Goal: Information Seeking & Learning: Check status

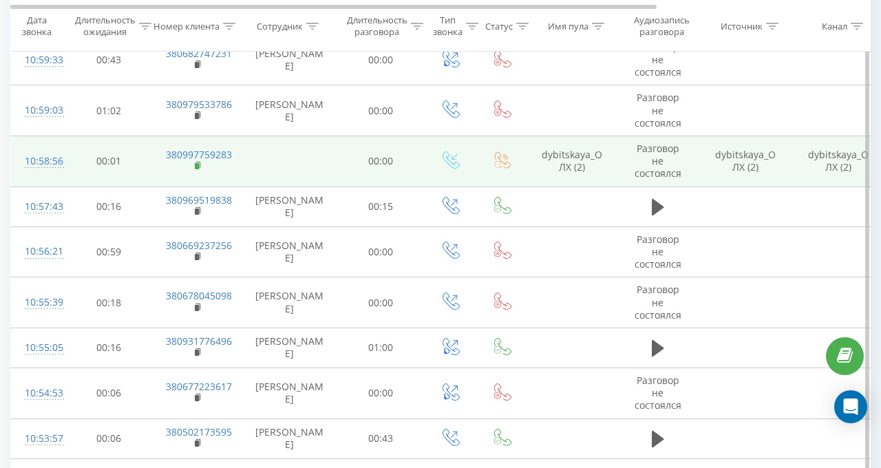
click at [198, 161] on icon at bounding box center [199, 166] width 8 height 10
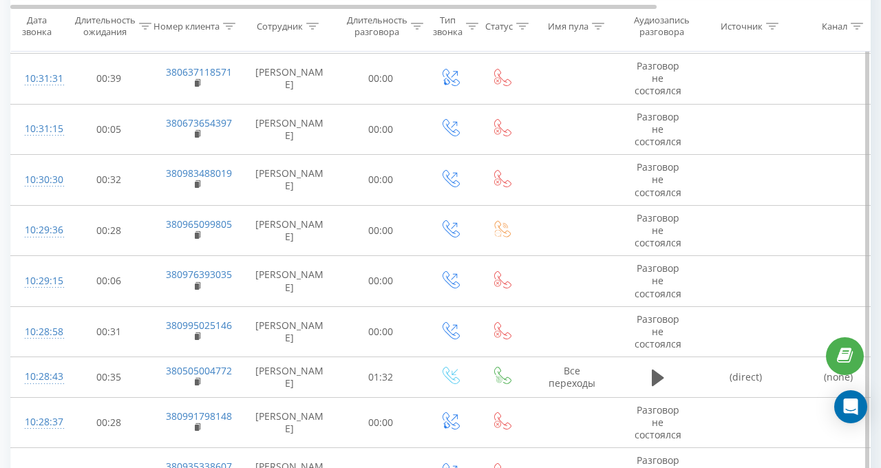
scroll to position [2615, 0]
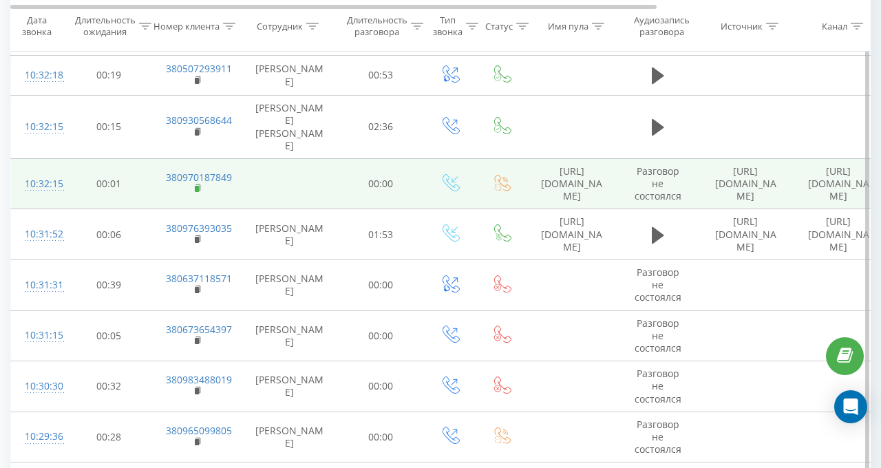
click at [197, 186] on rect at bounding box center [197, 189] width 4 height 6
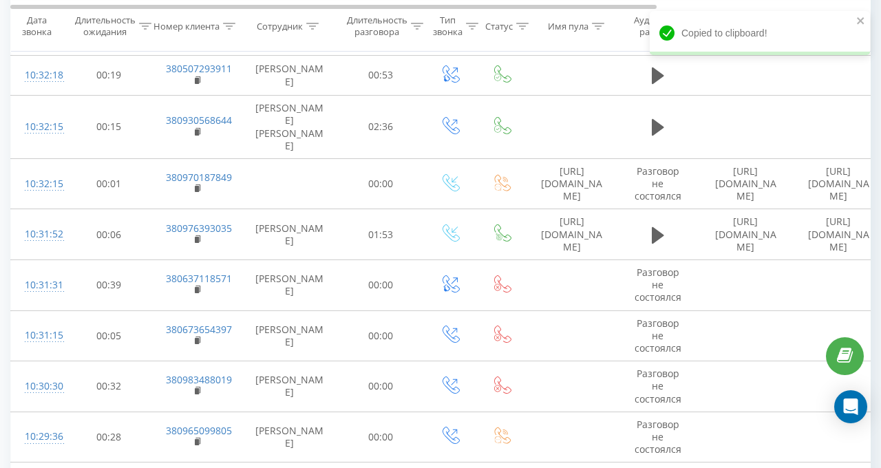
click at [314, 26] on icon at bounding box center [312, 25] width 12 height 7
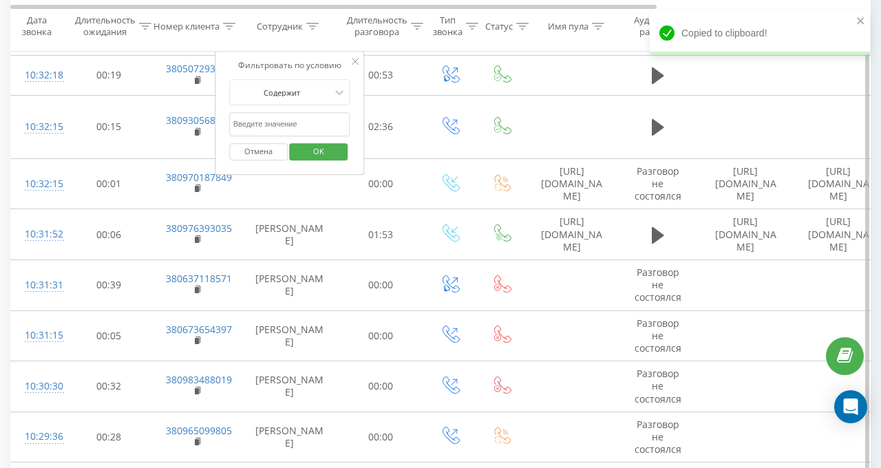
click at [315, 125] on input "text" at bounding box center [289, 124] width 121 height 24
type input "валерія"
click at [313, 153] on span "OK" at bounding box center [318, 150] width 39 height 21
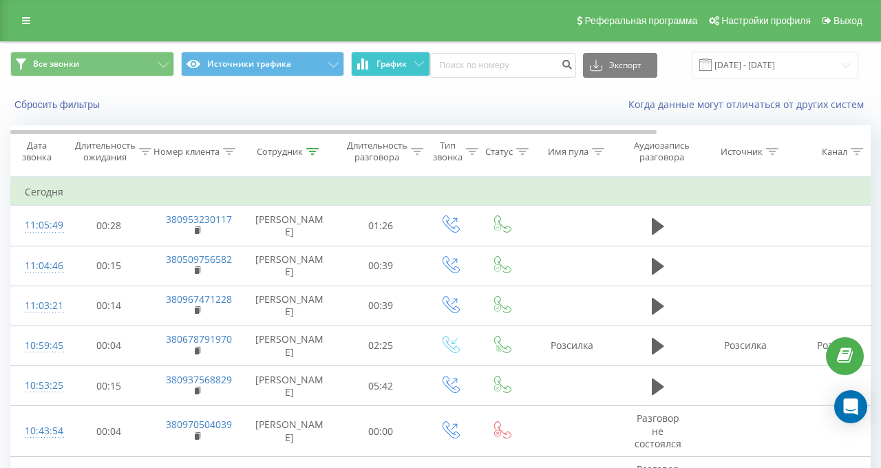
click at [378, 64] on span "График" at bounding box center [391, 64] width 30 height 10
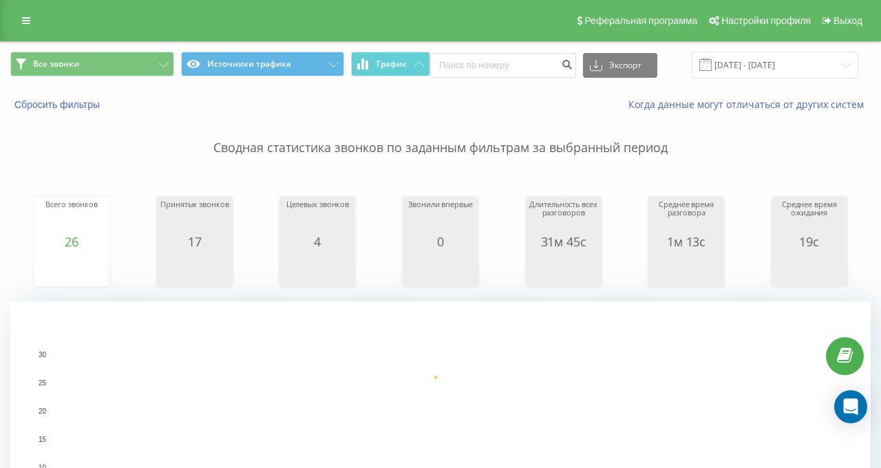
scroll to position [413, 0]
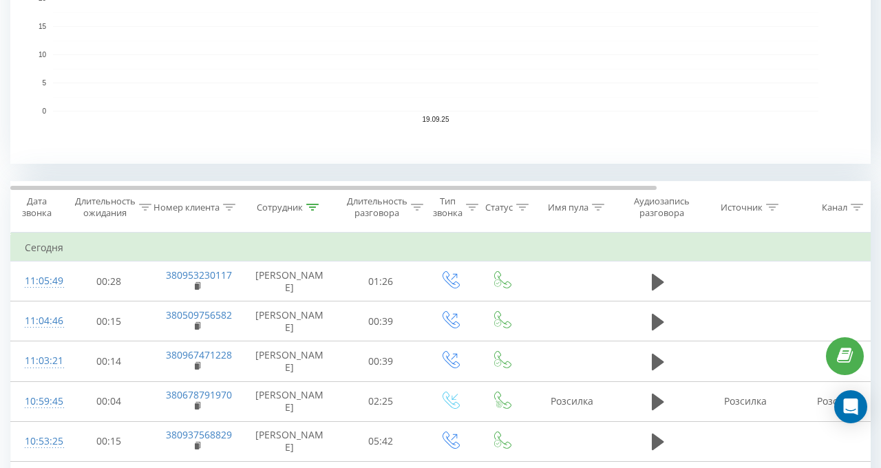
click at [310, 207] on icon at bounding box center [312, 207] width 12 height 7
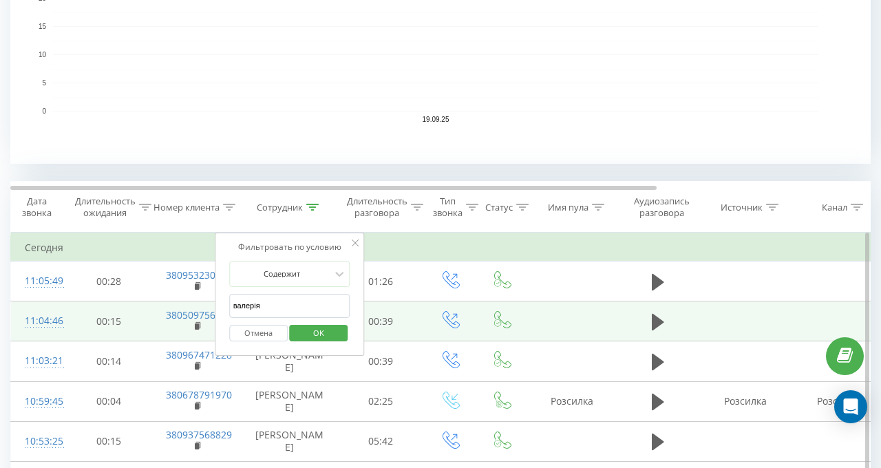
drag, startPoint x: 200, startPoint y: 306, endPoint x: 185, endPoint y: 300, distance: 16.1
click button "OK" at bounding box center [319, 333] width 58 height 17
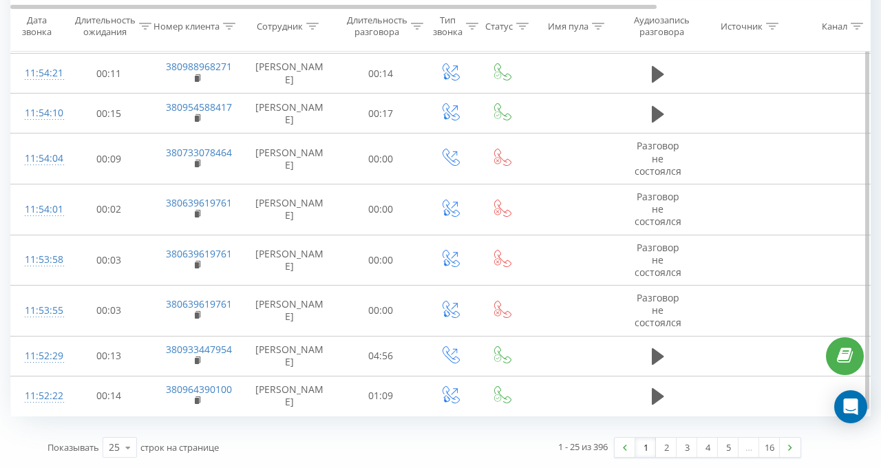
scroll to position [1483, 0]
click at [114, 440] on div "25" at bounding box center [114, 447] width 11 height 14
click at [121, 421] on span "100" at bounding box center [117, 427] width 17 height 13
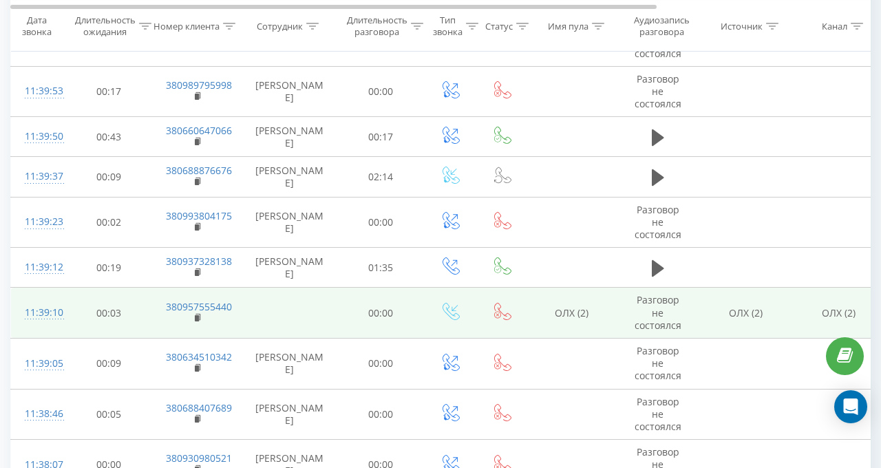
scroll to position [4236, 0]
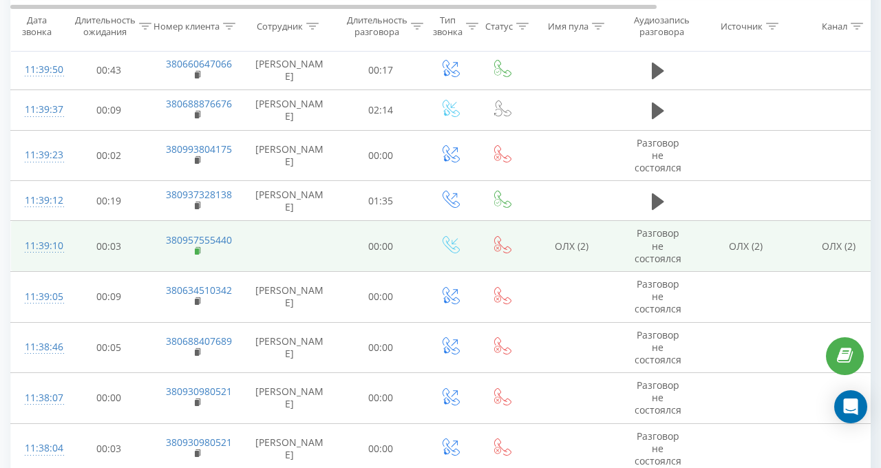
click at [195, 248] on rect at bounding box center [197, 251] width 4 height 6
